Goal: Information Seeking & Learning: Learn about a topic

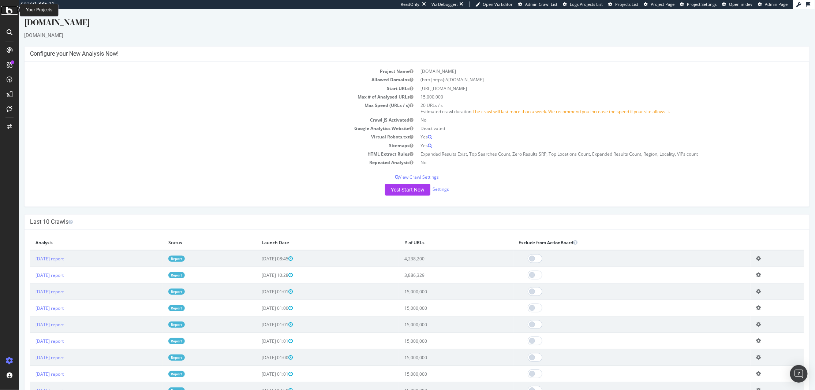
click at [11, 12] on icon at bounding box center [9, 10] width 7 height 9
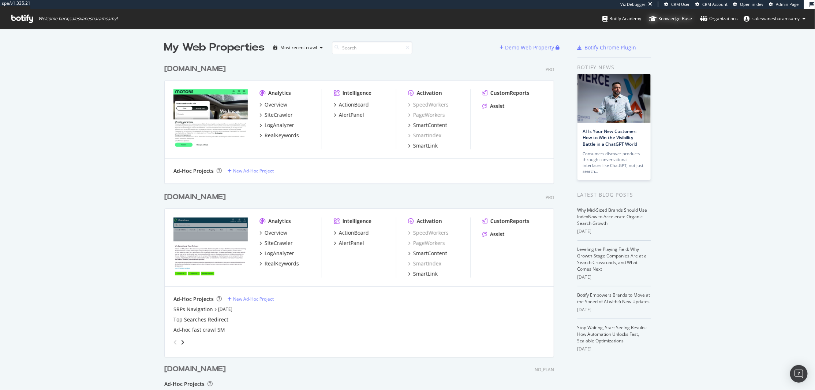
click at [665, 17] on div "Knowledge Base" at bounding box center [670, 18] width 43 height 7
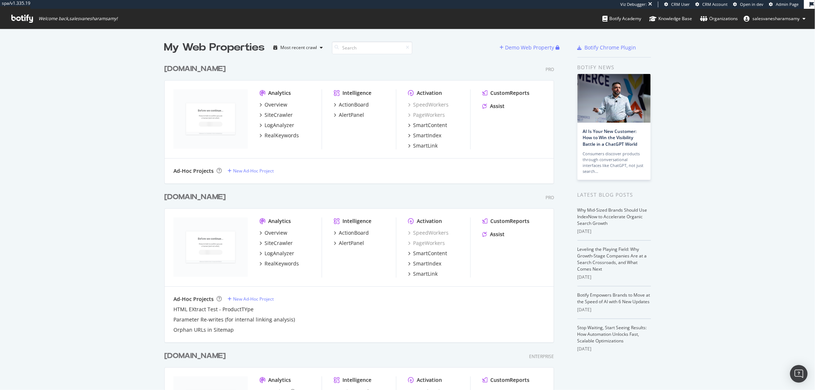
scroll to position [383, 801]
click at [674, 20] on div "Knowledge Base" at bounding box center [670, 18] width 43 height 7
